Goal: Find specific page/section

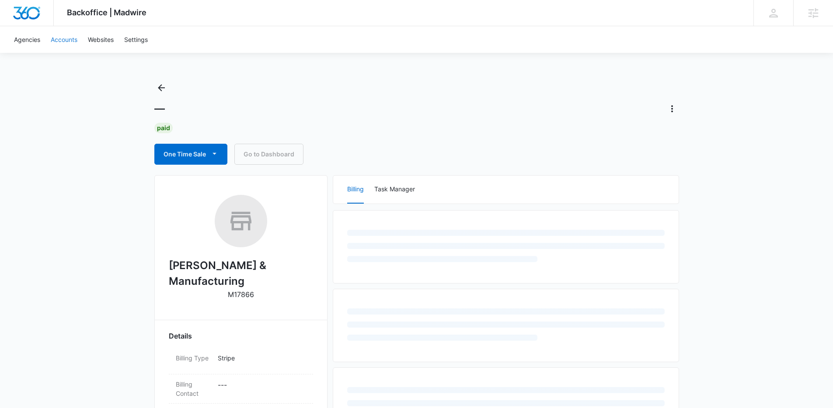
click at [60, 41] on link "Accounts" at bounding box center [63, 39] width 37 height 27
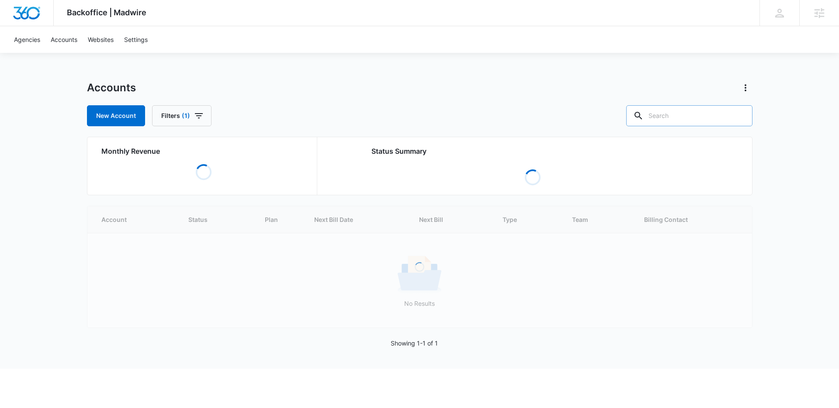
click at [704, 118] on input "text" at bounding box center [690, 115] width 126 height 21
paste input "M43969"
type input "M43969"
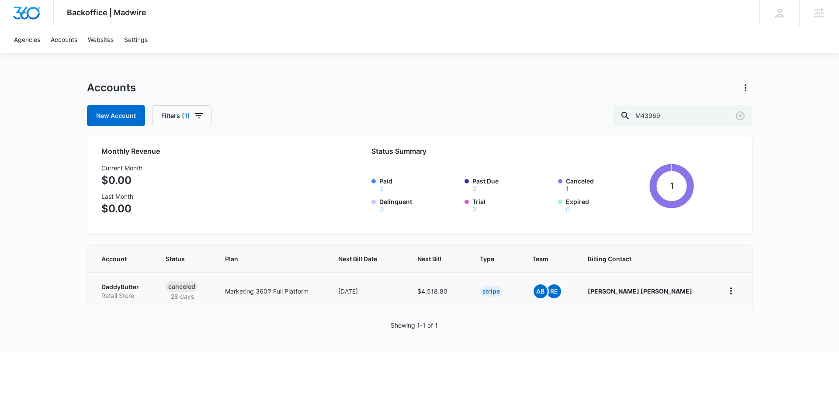
click at [153, 294] on td "DaddyButter Retail Store" at bounding box center [121, 291] width 68 height 38
click at [112, 294] on p "Retail Store" at bounding box center [122, 296] width 43 height 9
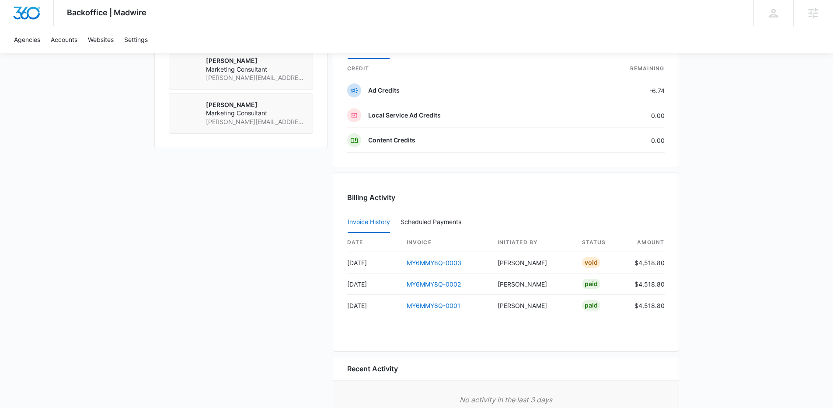
scroll to position [707, 0]
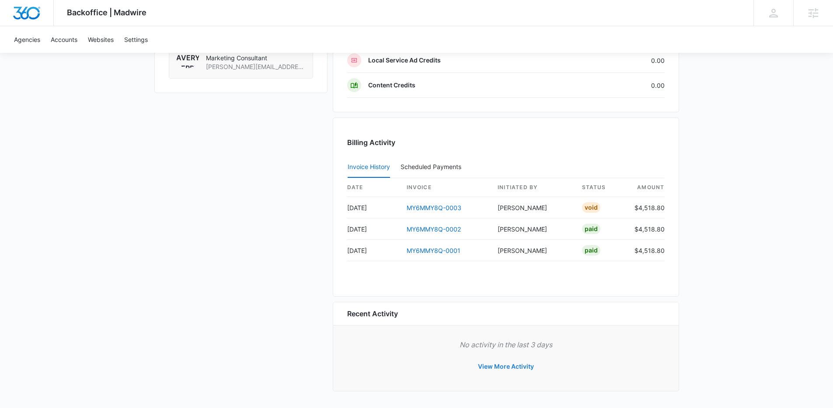
click at [498, 369] on button "View More Activity" at bounding box center [505, 366] width 73 height 21
